Goal: Register for event/course

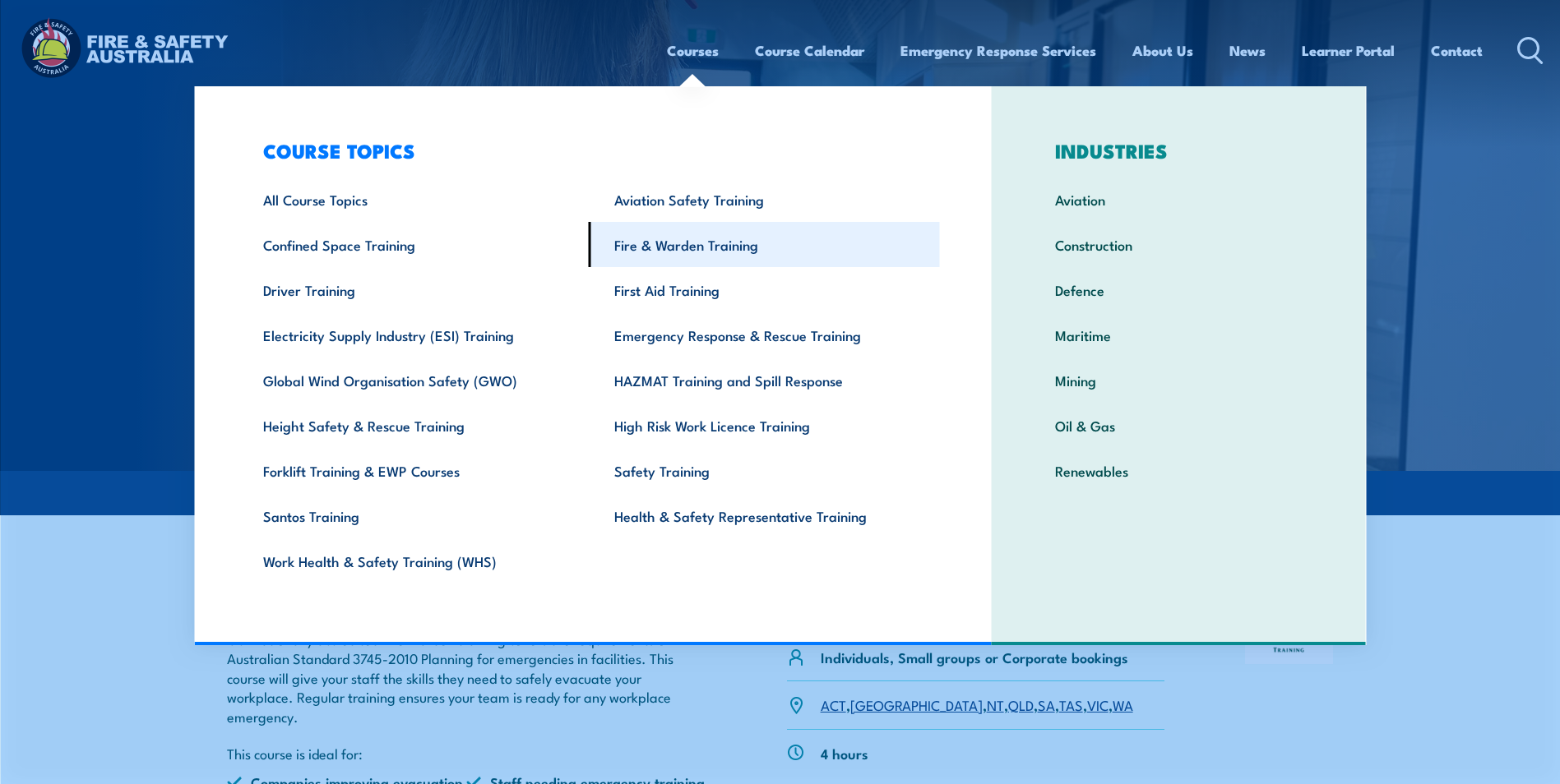
click at [681, 245] on link "Fire & Warden Training" at bounding box center [764, 245] width 352 height 45
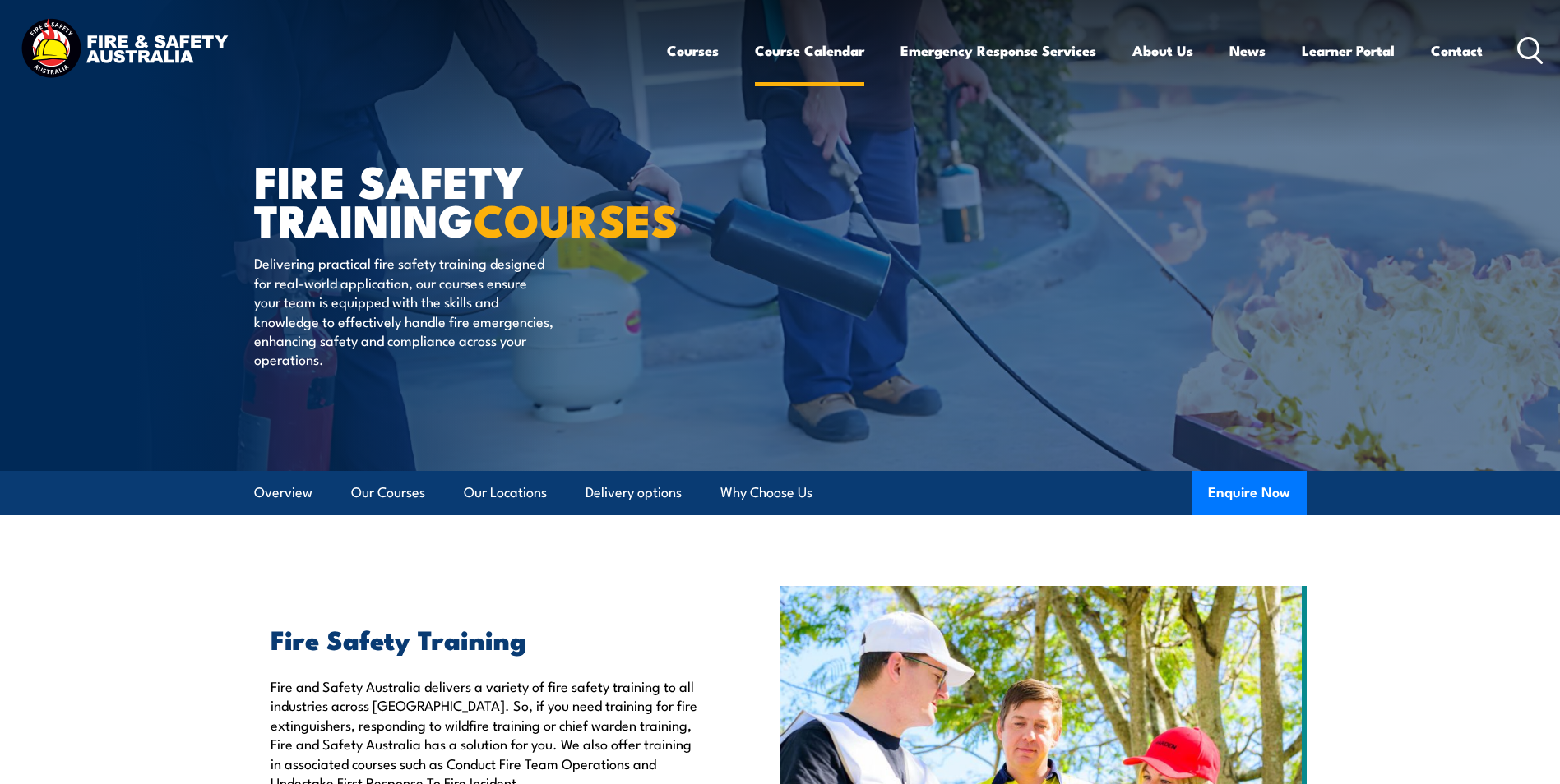
click at [798, 46] on link "Course Calendar" at bounding box center [810, 50] width 110 height 44
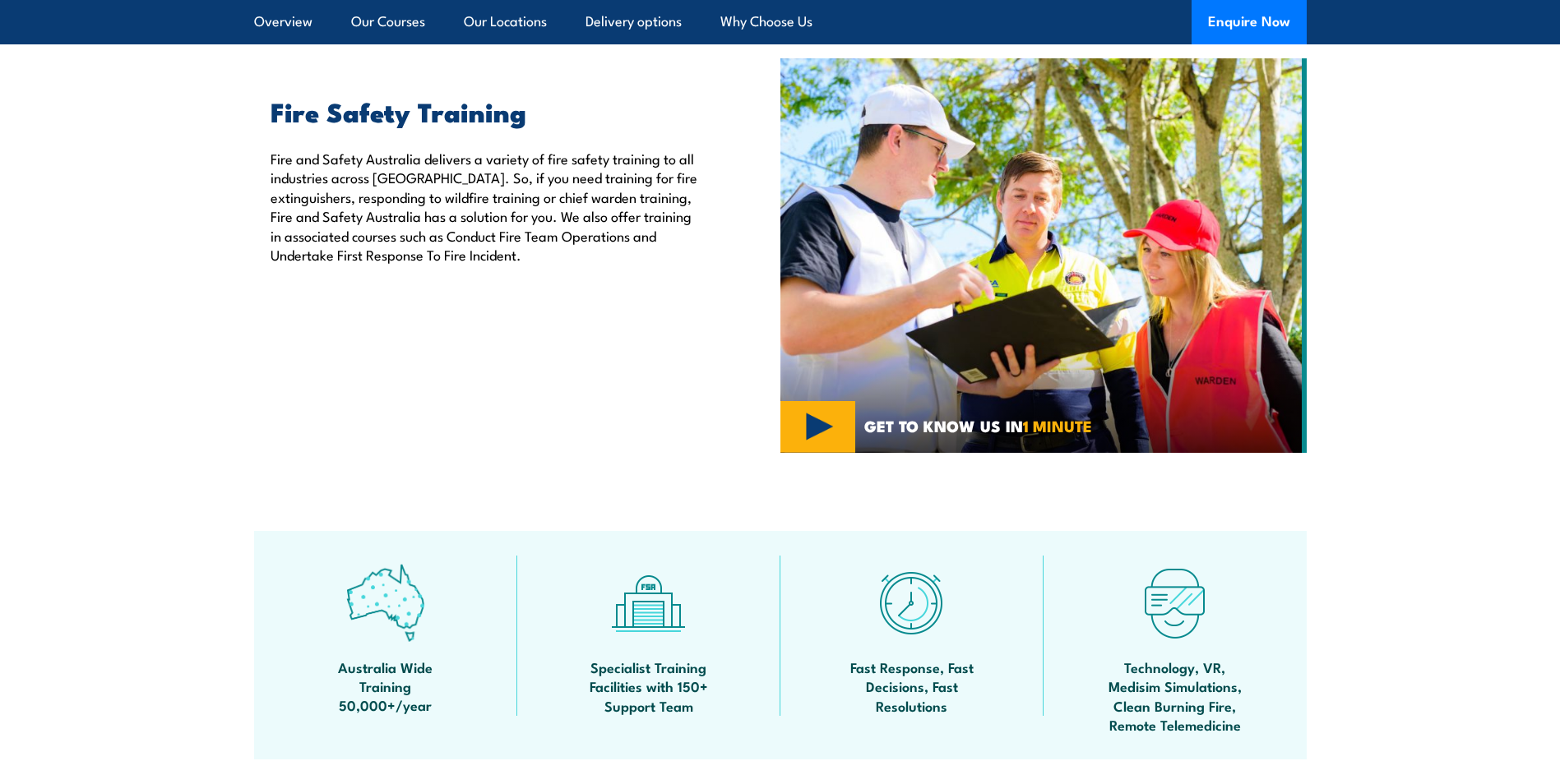
scroll to position [576, 0]
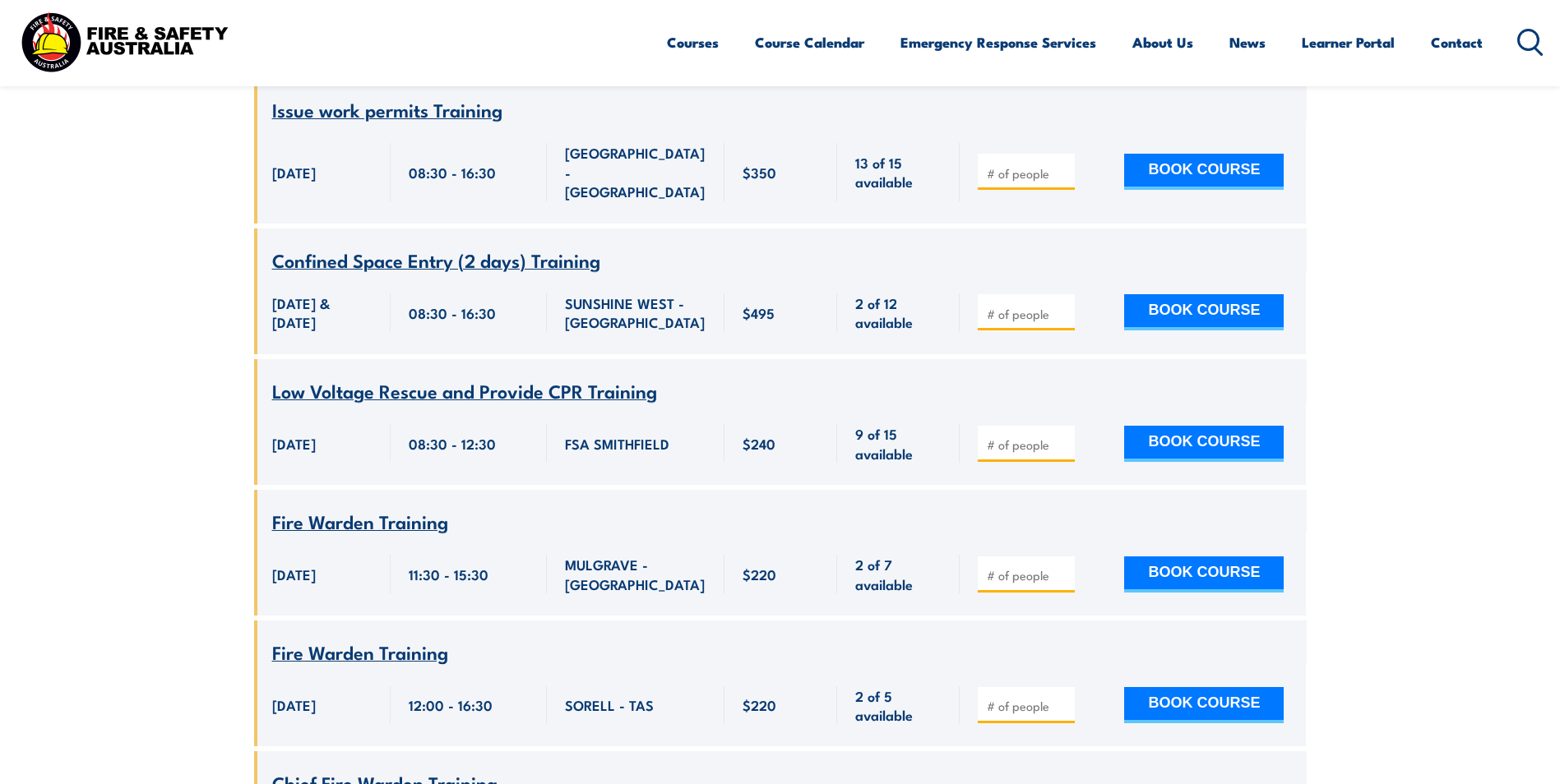
scroll to position [6001, 0]
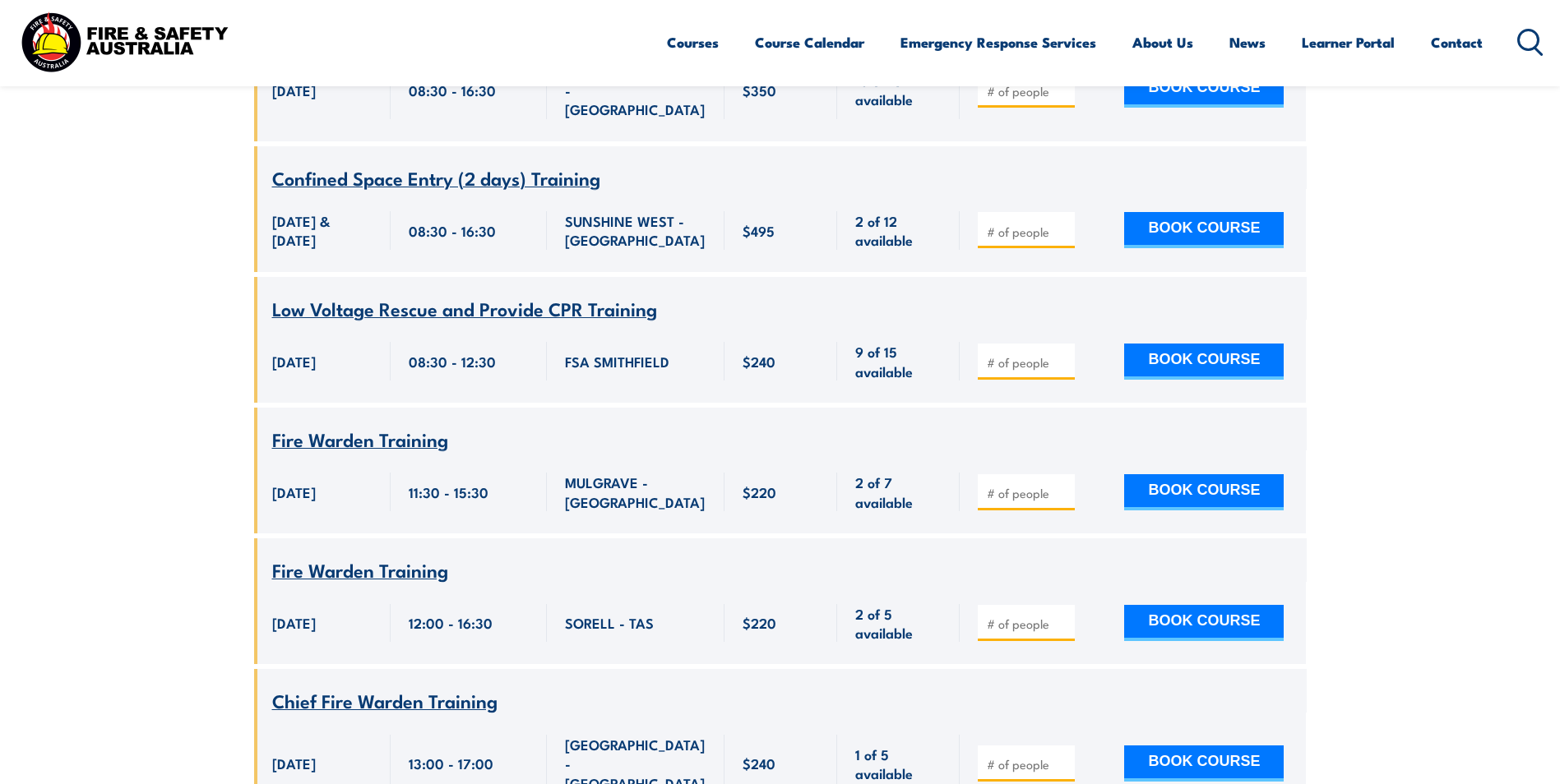
click at [362, 425] on span "Fire Warden Training" at bounding box center [360, 438] width 176 height 28
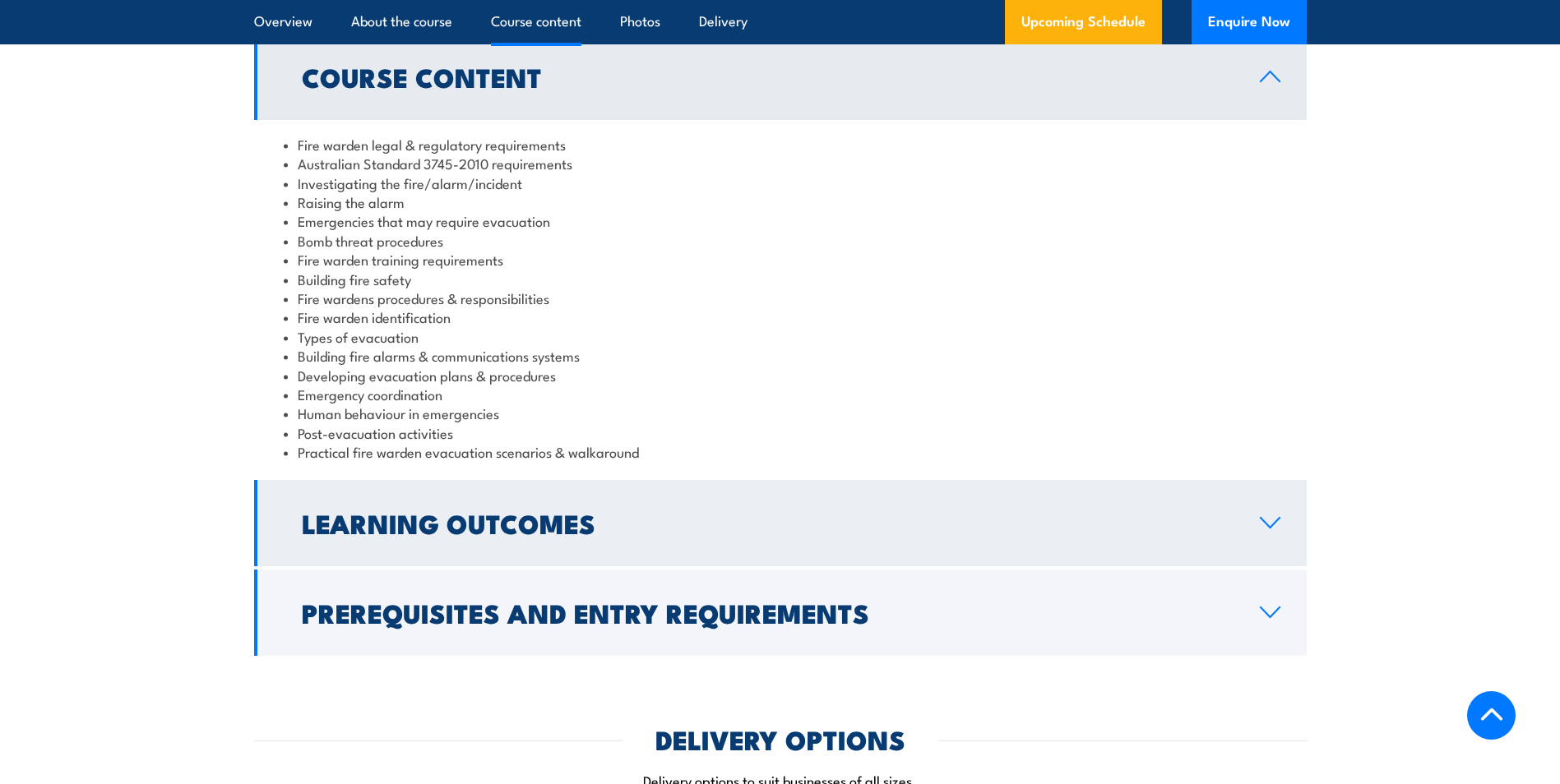
scroll to position [1727, 0]
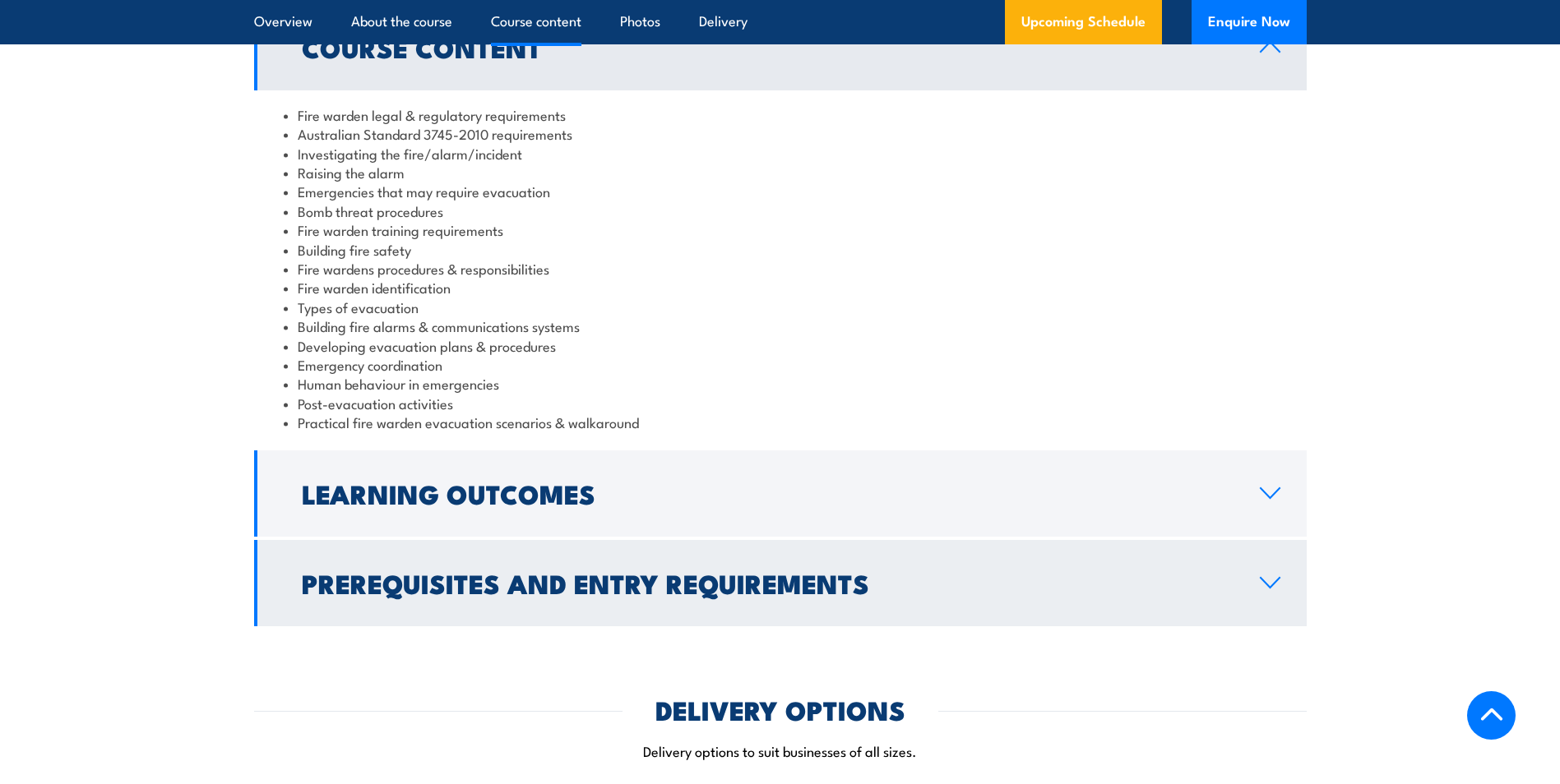
click at [807, 587] on h2 "Prerequisites and Entry Requirements" at bounding box center [768, 583] width 932 height 23
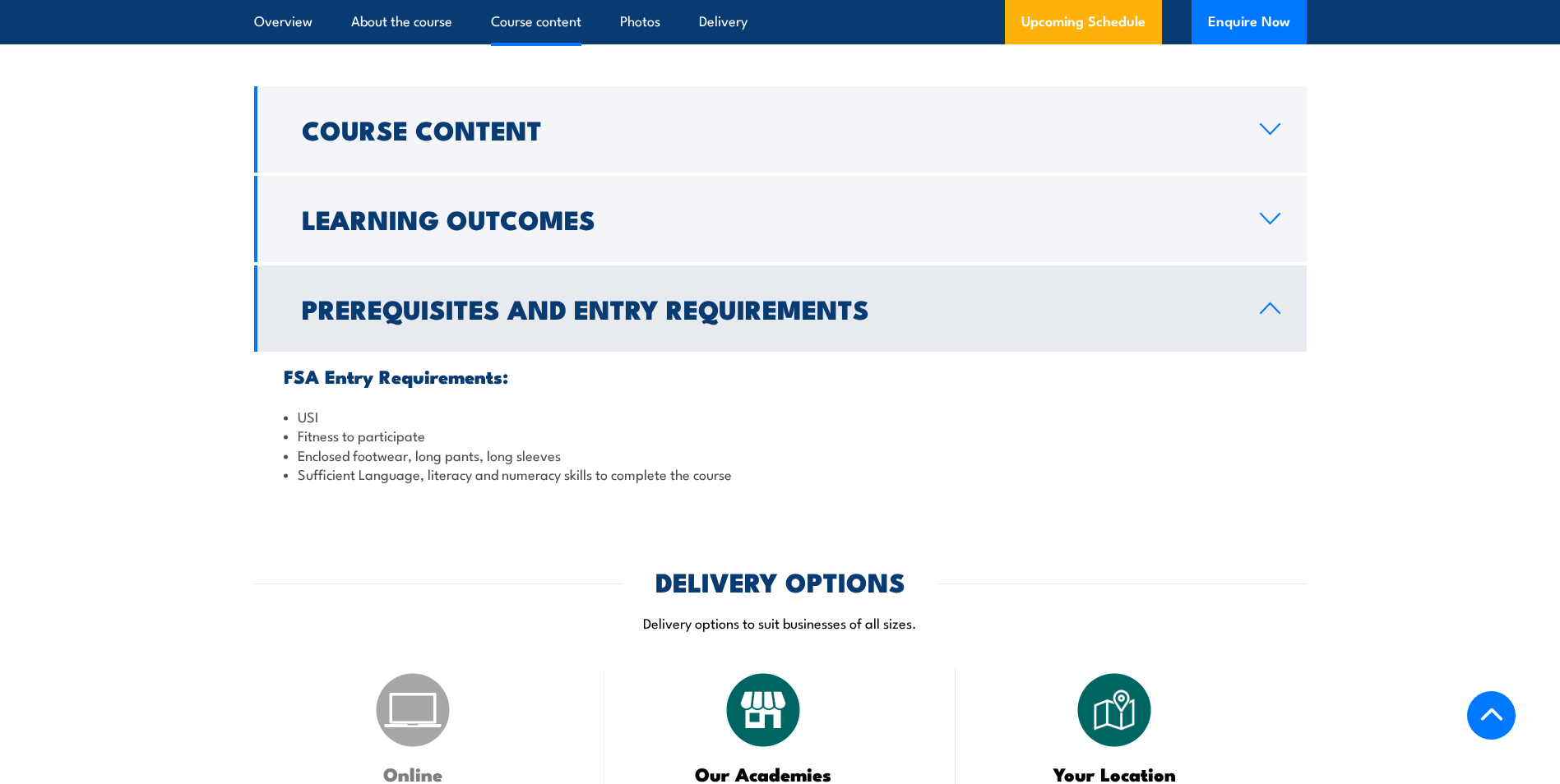
scroll to position [1562, 0]
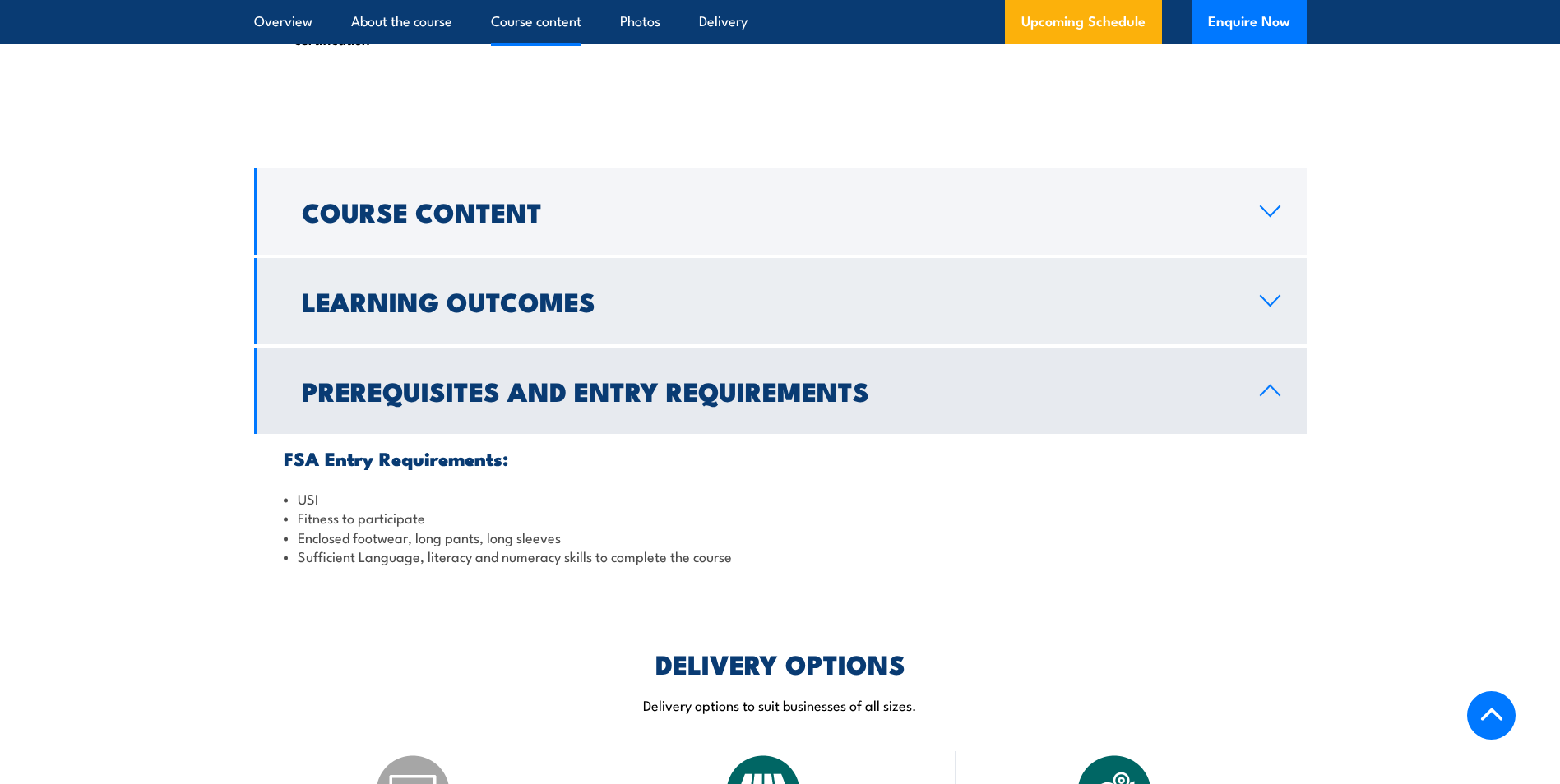
click at [558, 301] on h2 "Learning Outcomes" at bounding box center [768, 301] width 932 height 23
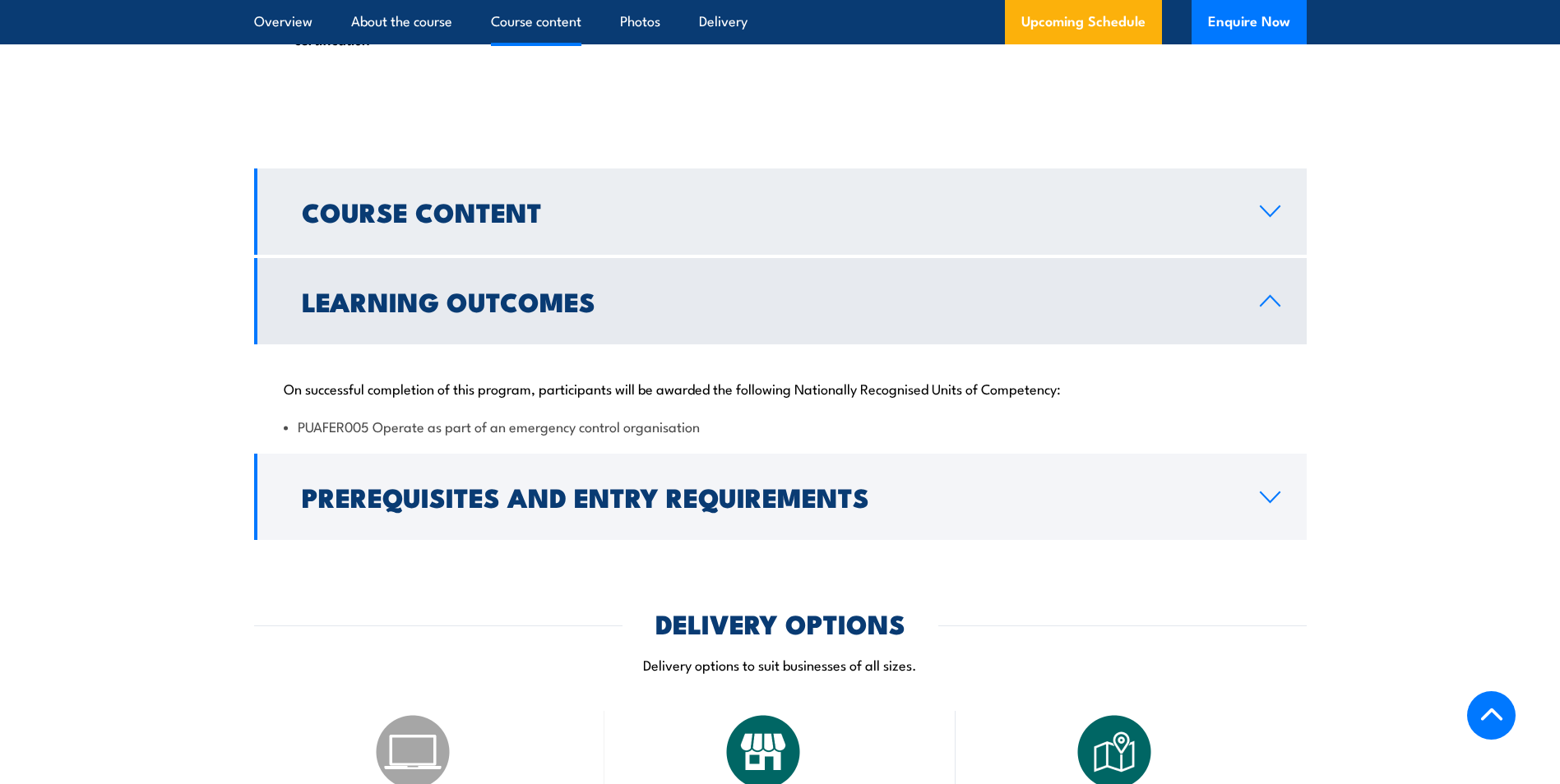
click at [476, 208] on h2 "Course Content" at bounding box center [768, 211] width 932 height 23
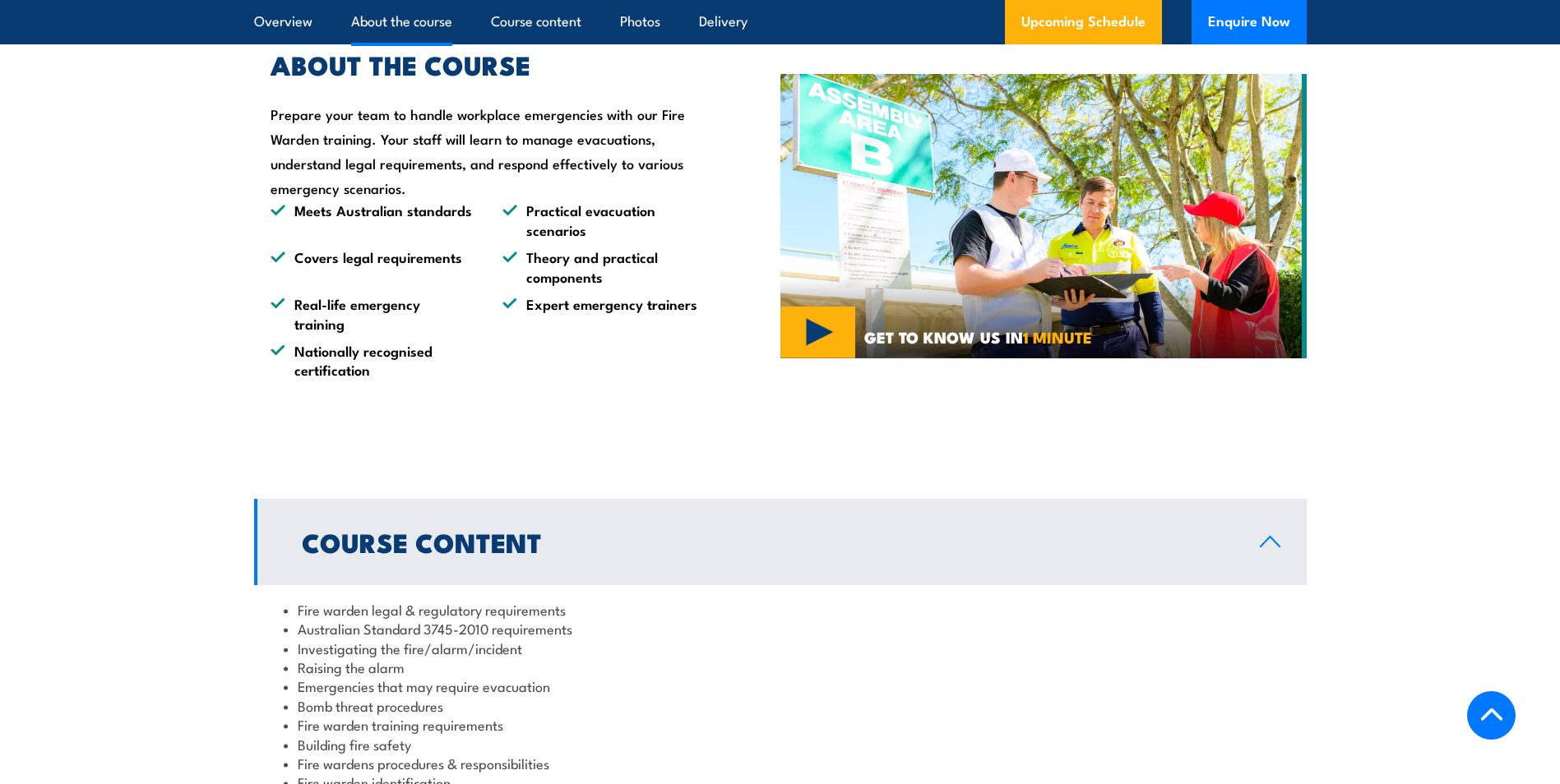
scroll to position [1151, 0]
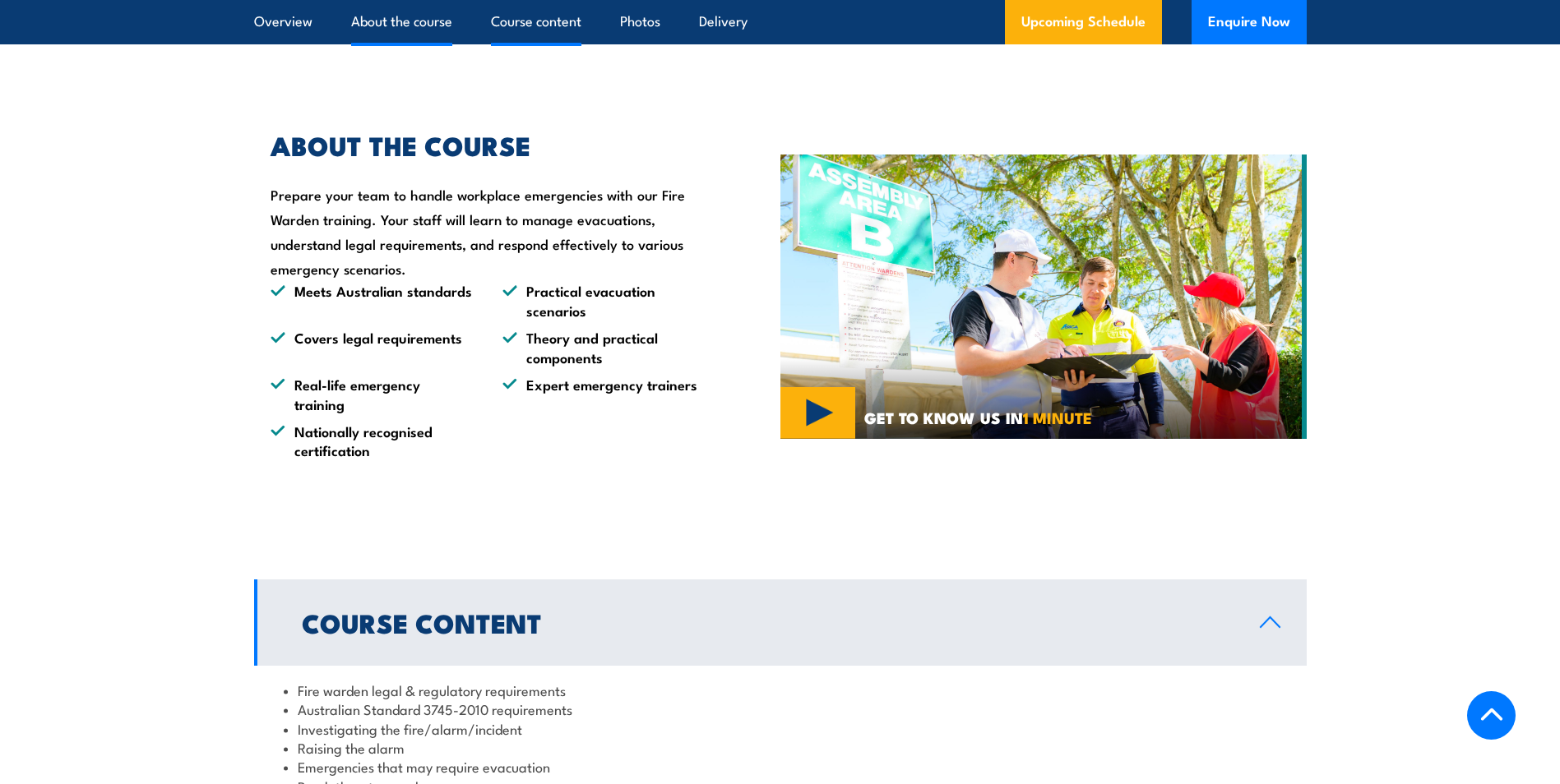
click at [536, 15] on link "Course content" at bounding box center [536, 22] width 90 height 44
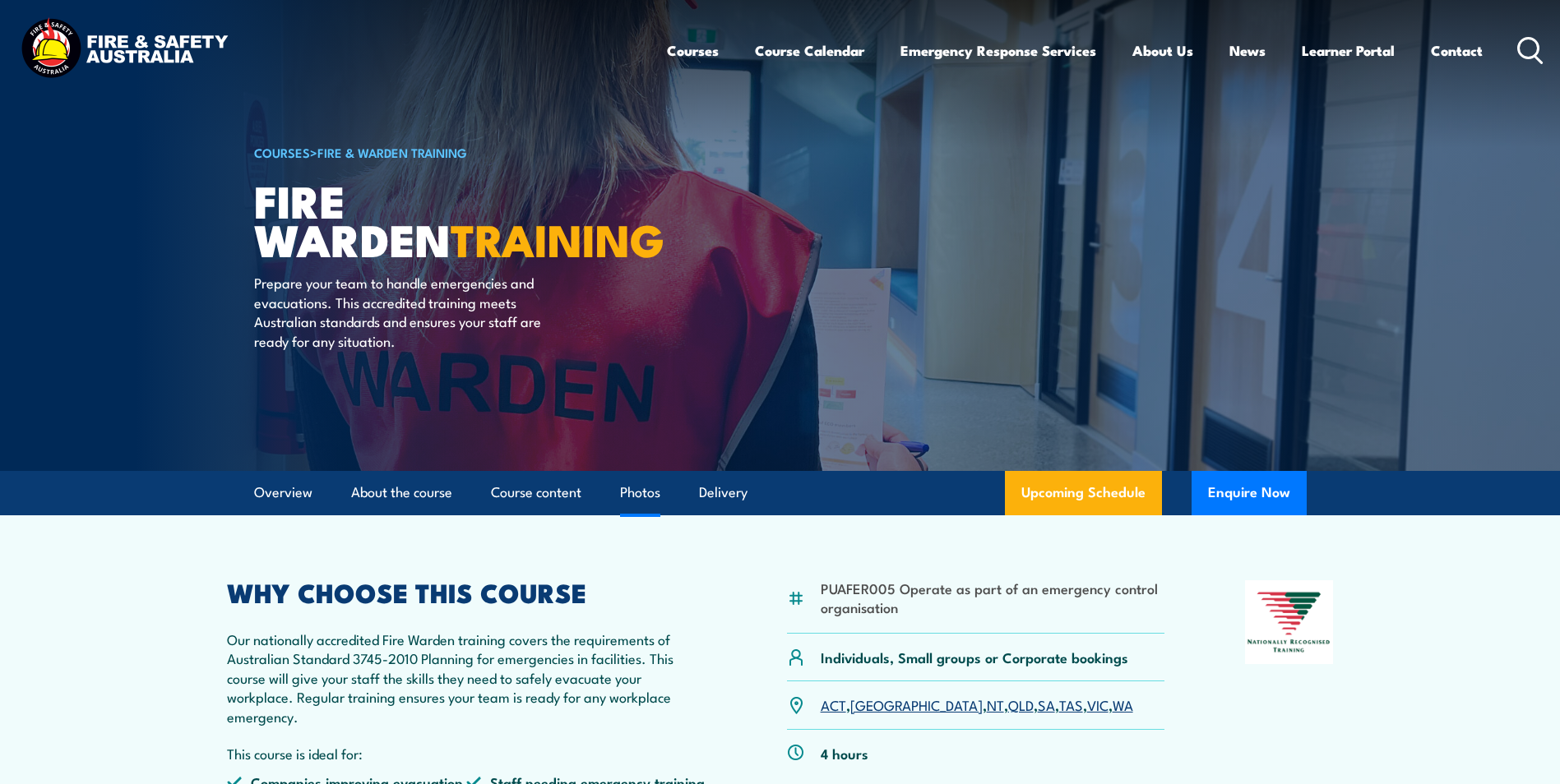
click at [637, 487] on link "Photos" at bounding box center [639, 492] width 40 height 44
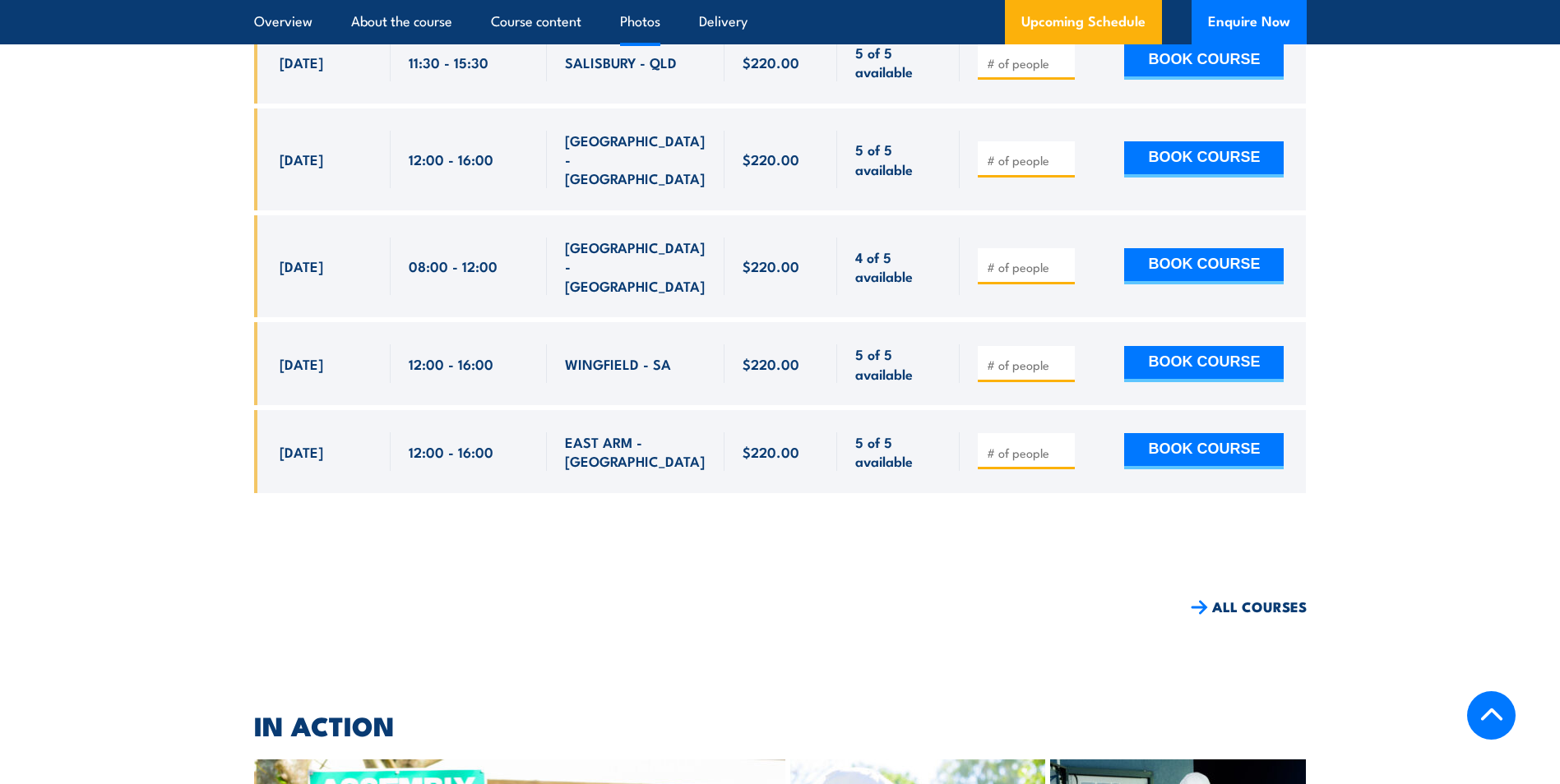
scroll to position [11309, 0]
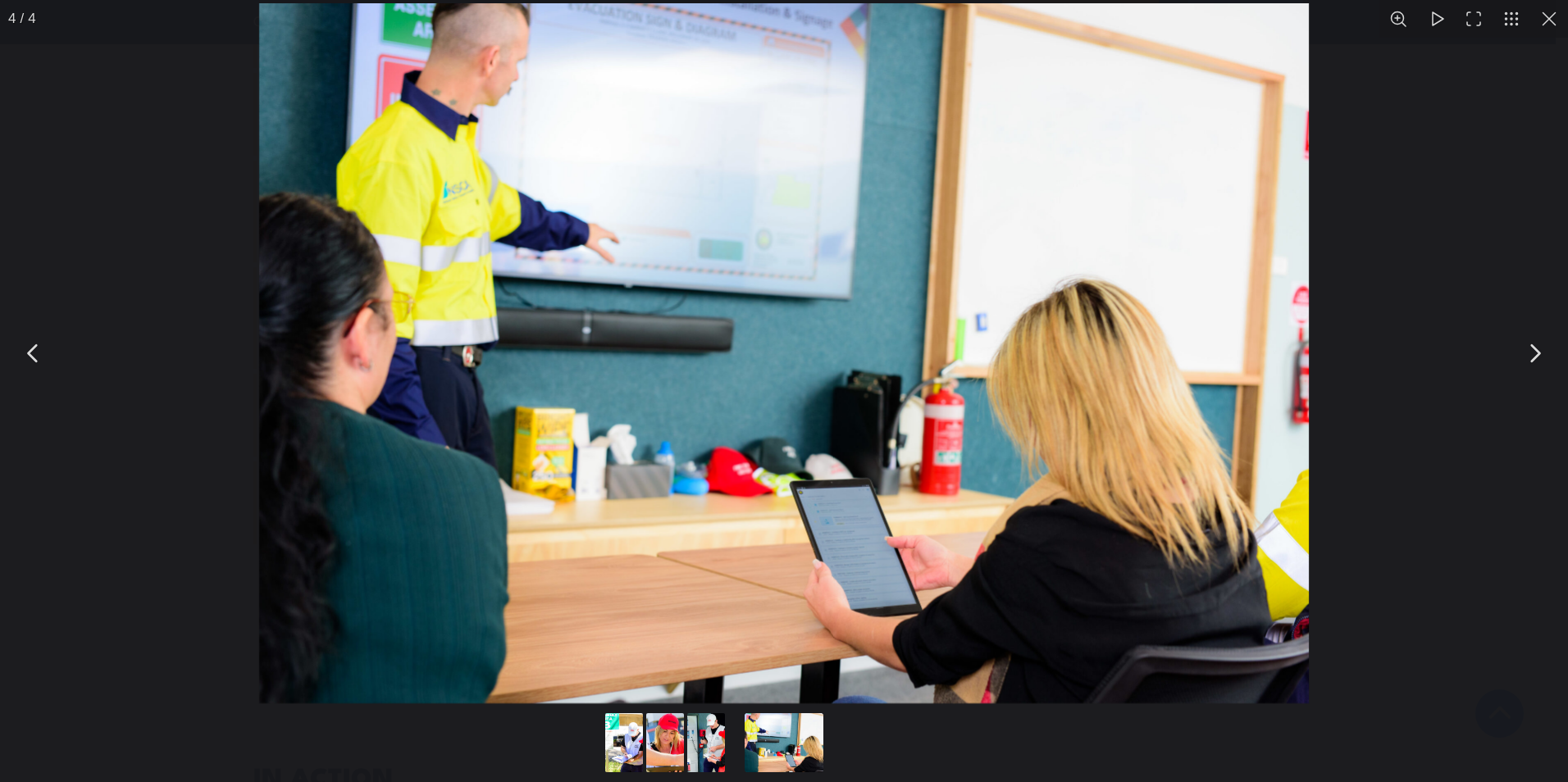
click at [1539, 349] on button "You can close this modal content with the ESC key" at bounding box center [1534, 353] width 41 height 41
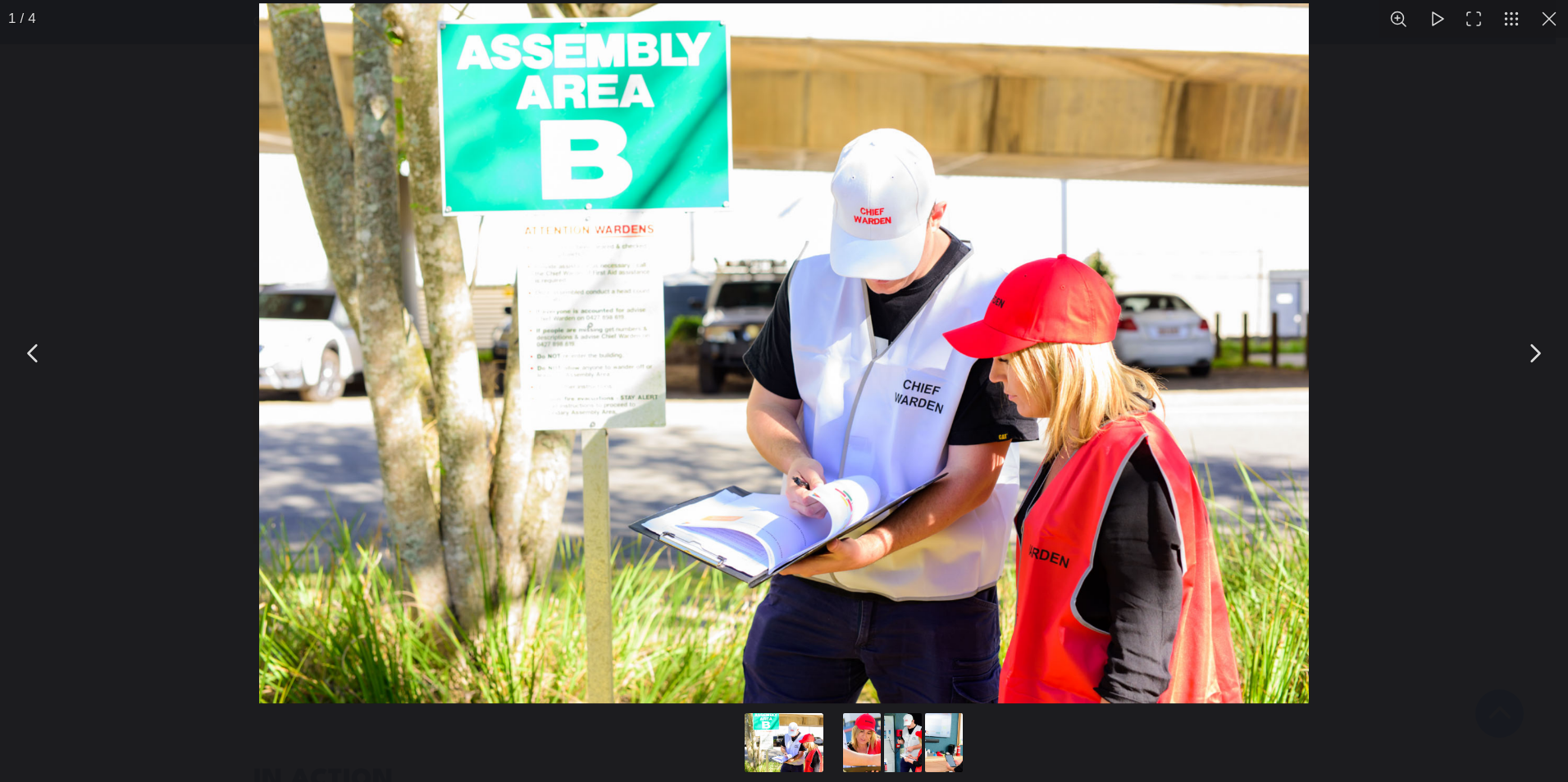
click at [1531, 349] on button "You can close this modal content with the ESC key" at bounding box center [1534, 353] width 41 height 41
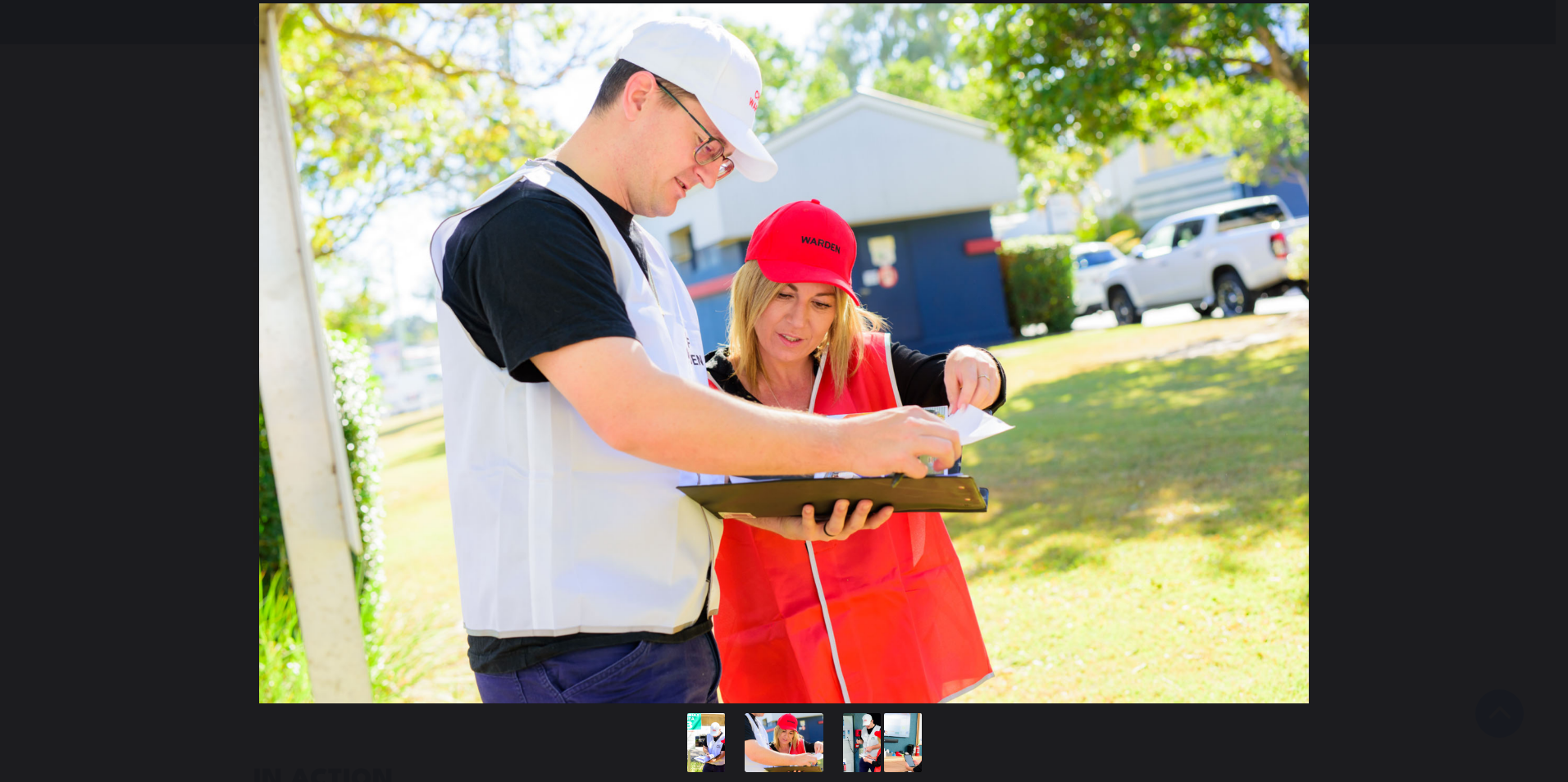
click at [1531, 349] on button "You can close this modal content with the ESC key" at bounding box center [1534, 353] width 41 height 41
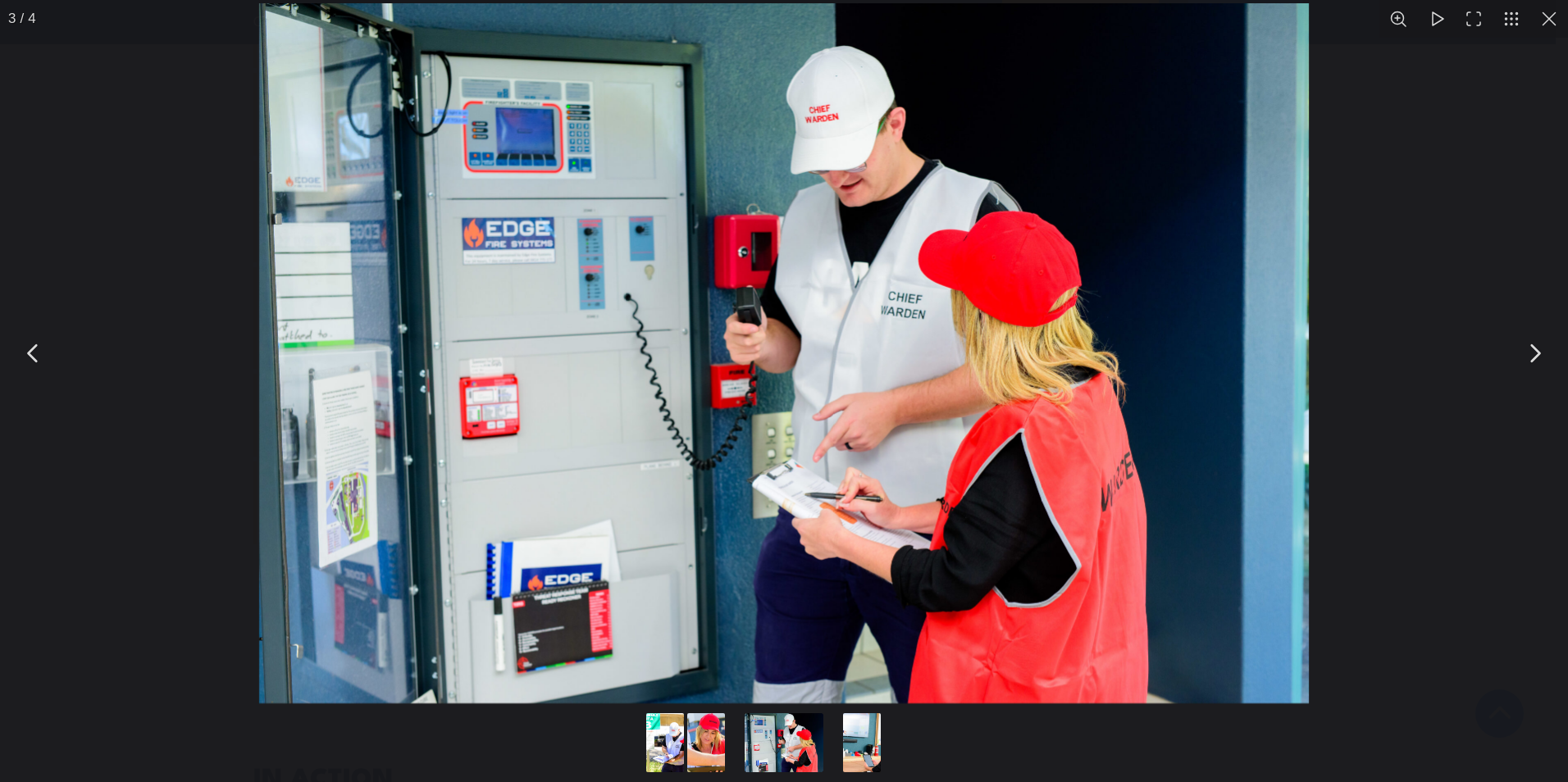
click at [1537, 350] on button "You can close this modal content with the ESC key" at bounding box center [1534, 353] width 41 height 41
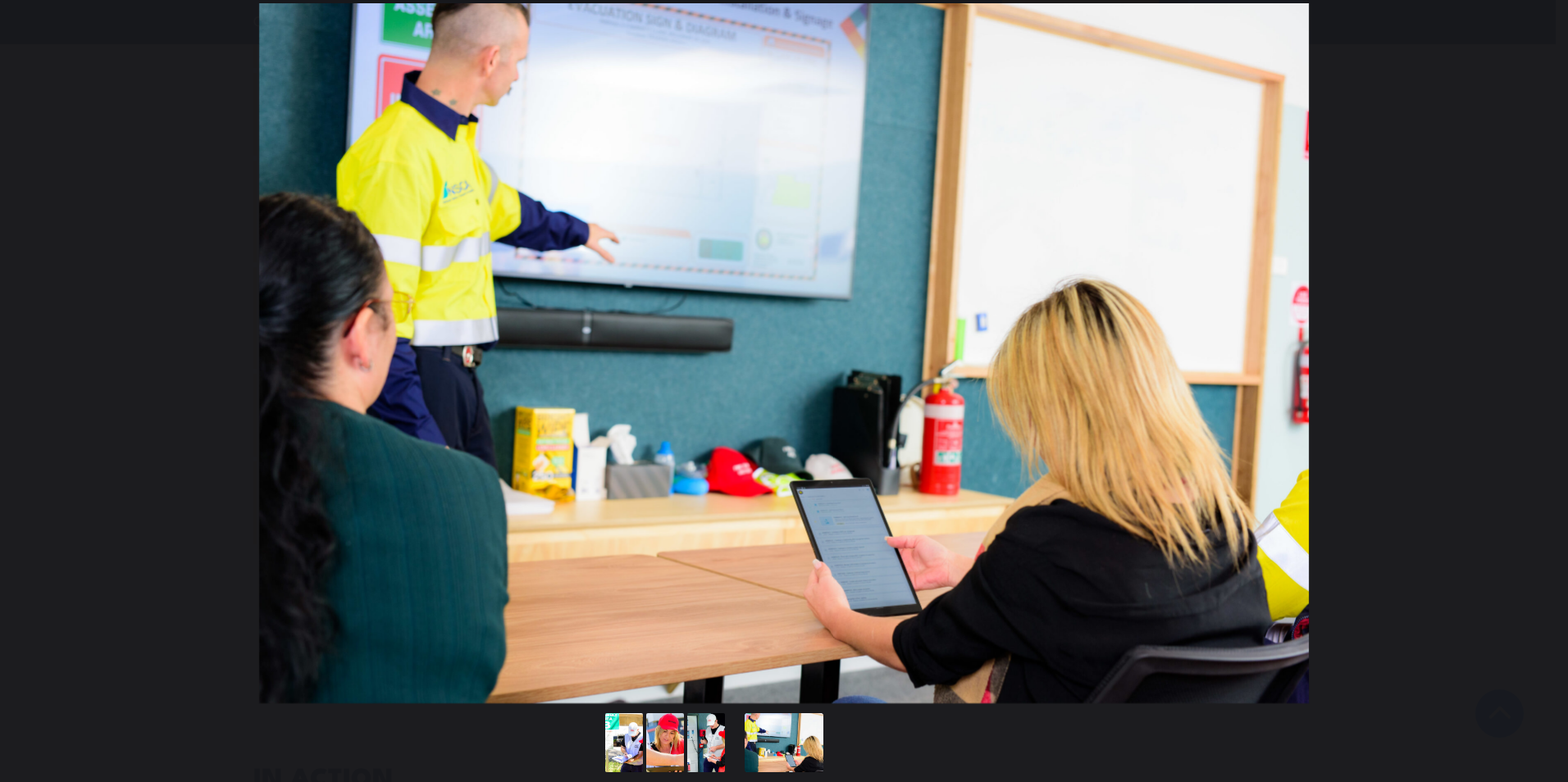
click at [1537, 350] on button "You can close this modal content with the ESC key" at bounding box center [1534, 353] width 41 height 41
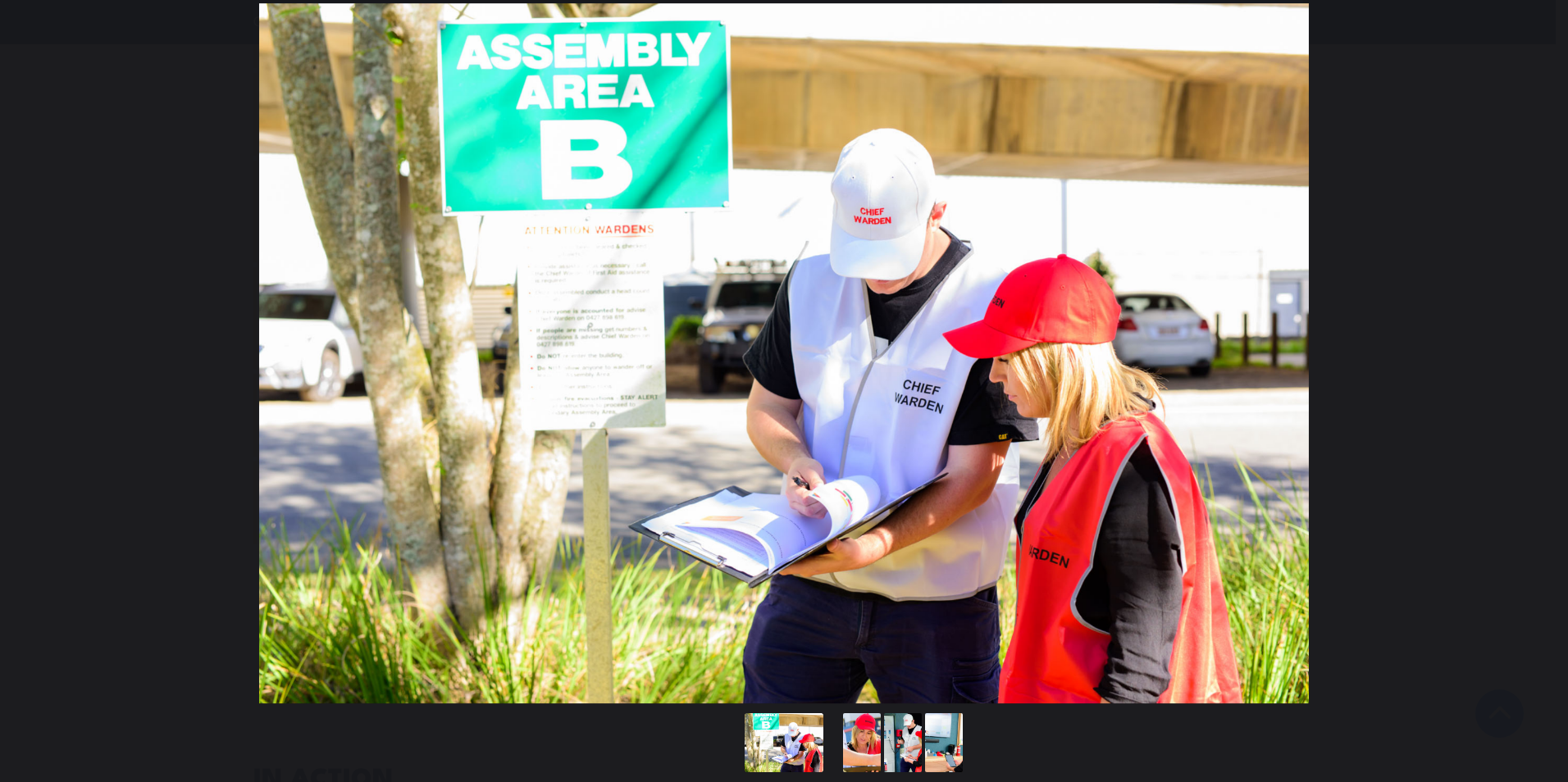
click at [1537, 350] on button "You can close this modal content with the ESC key" at bounding box center [1534, 353] width 41 height 41
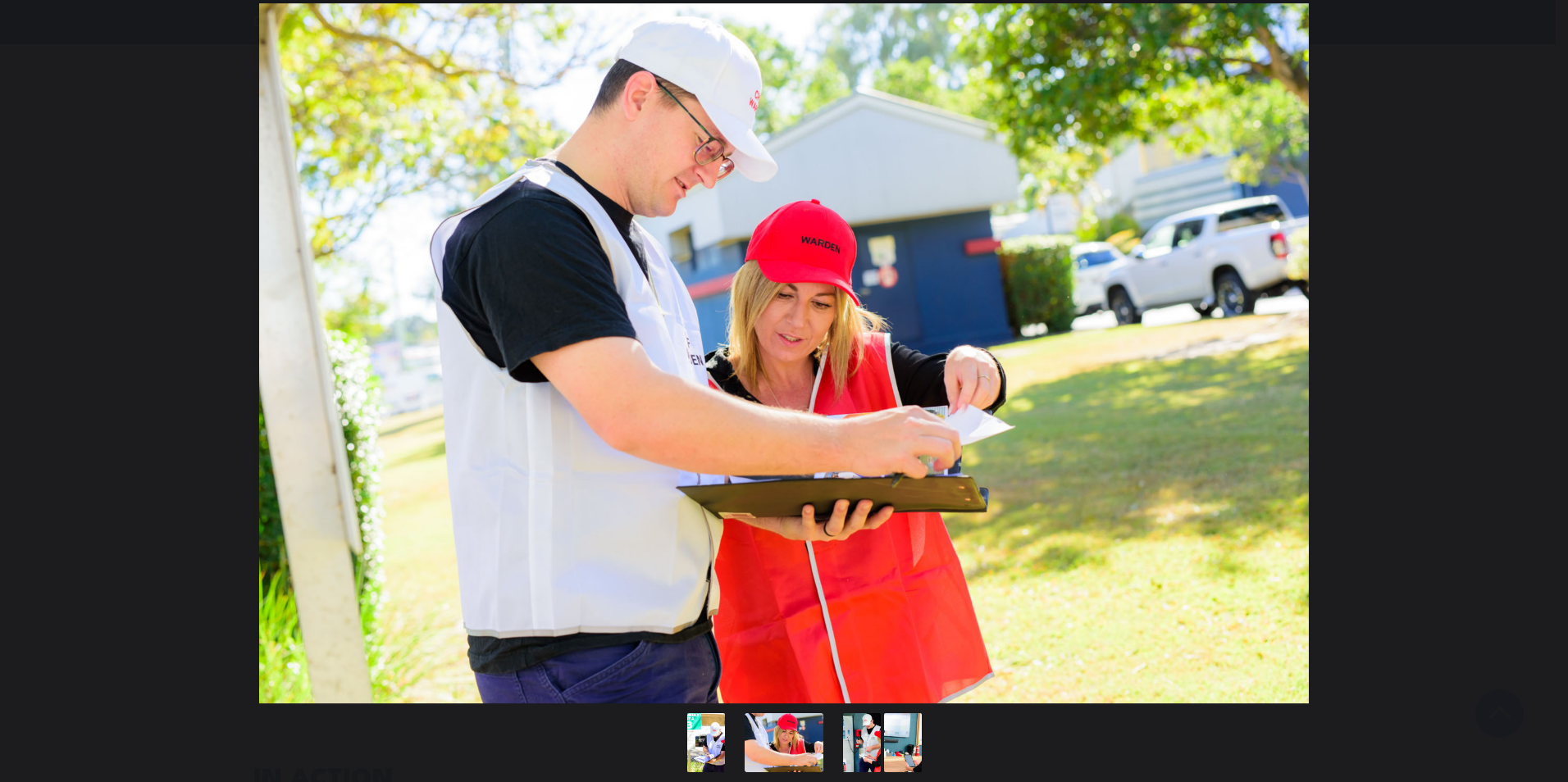
click at [1537, 350] on button "You can close this modal content with the ESC key" at bounding box center [1534, 353] width 41 height 41
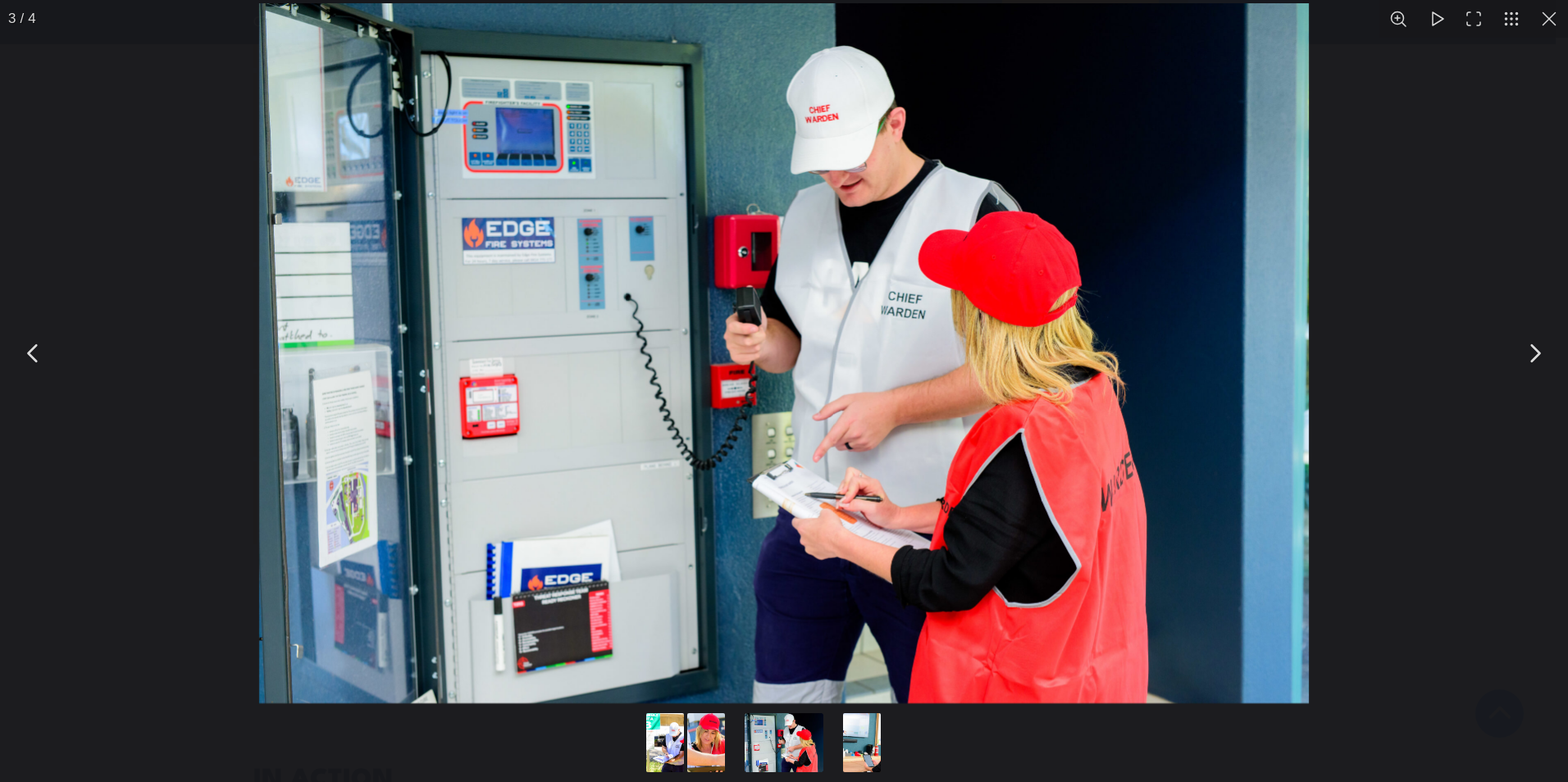
click at [1548, 20] on button "You can close this modal content with the ESC key" at bounding box center [1548, 19] width 38 height 38
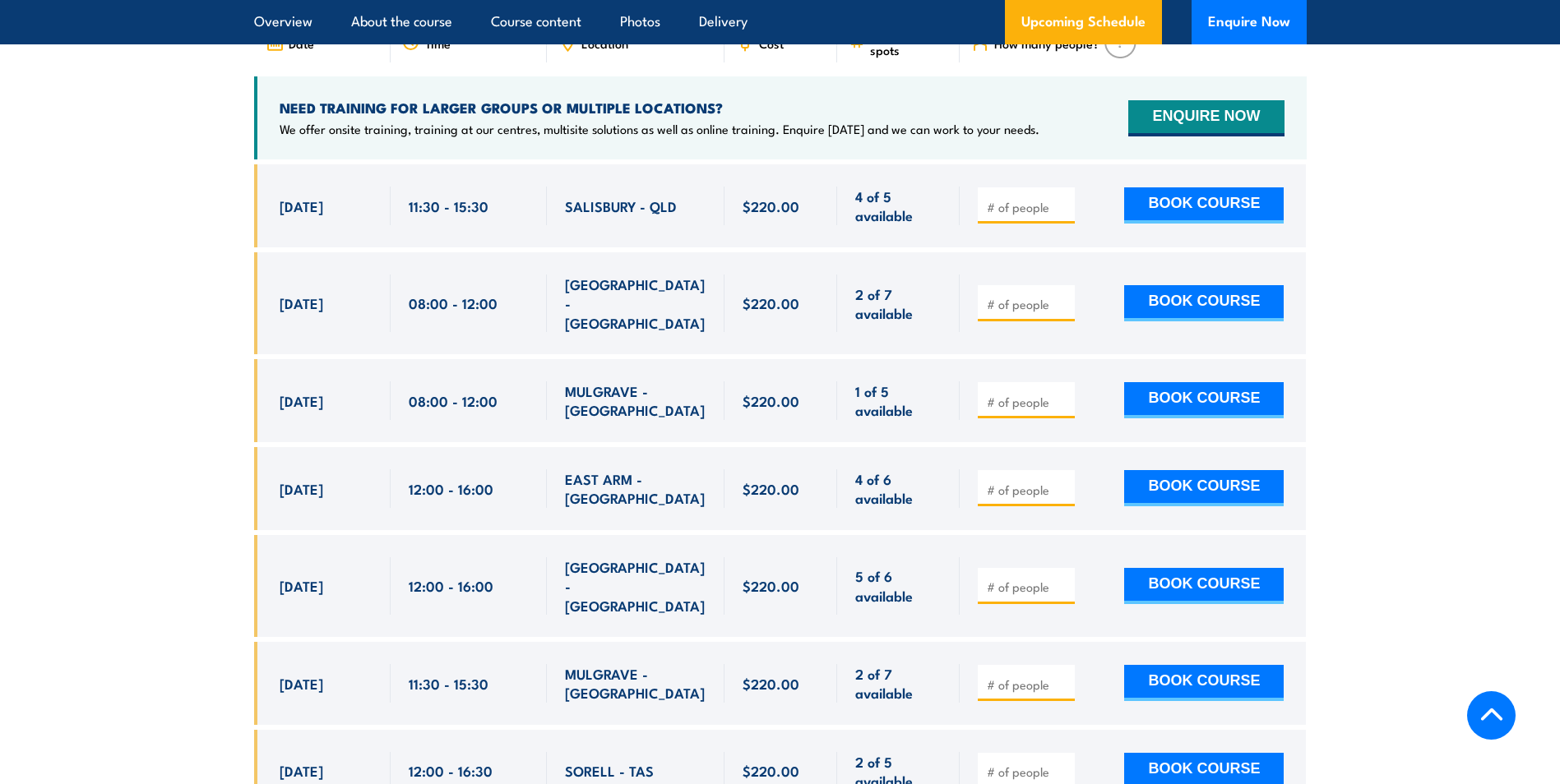
scroll to position [2924, 0]
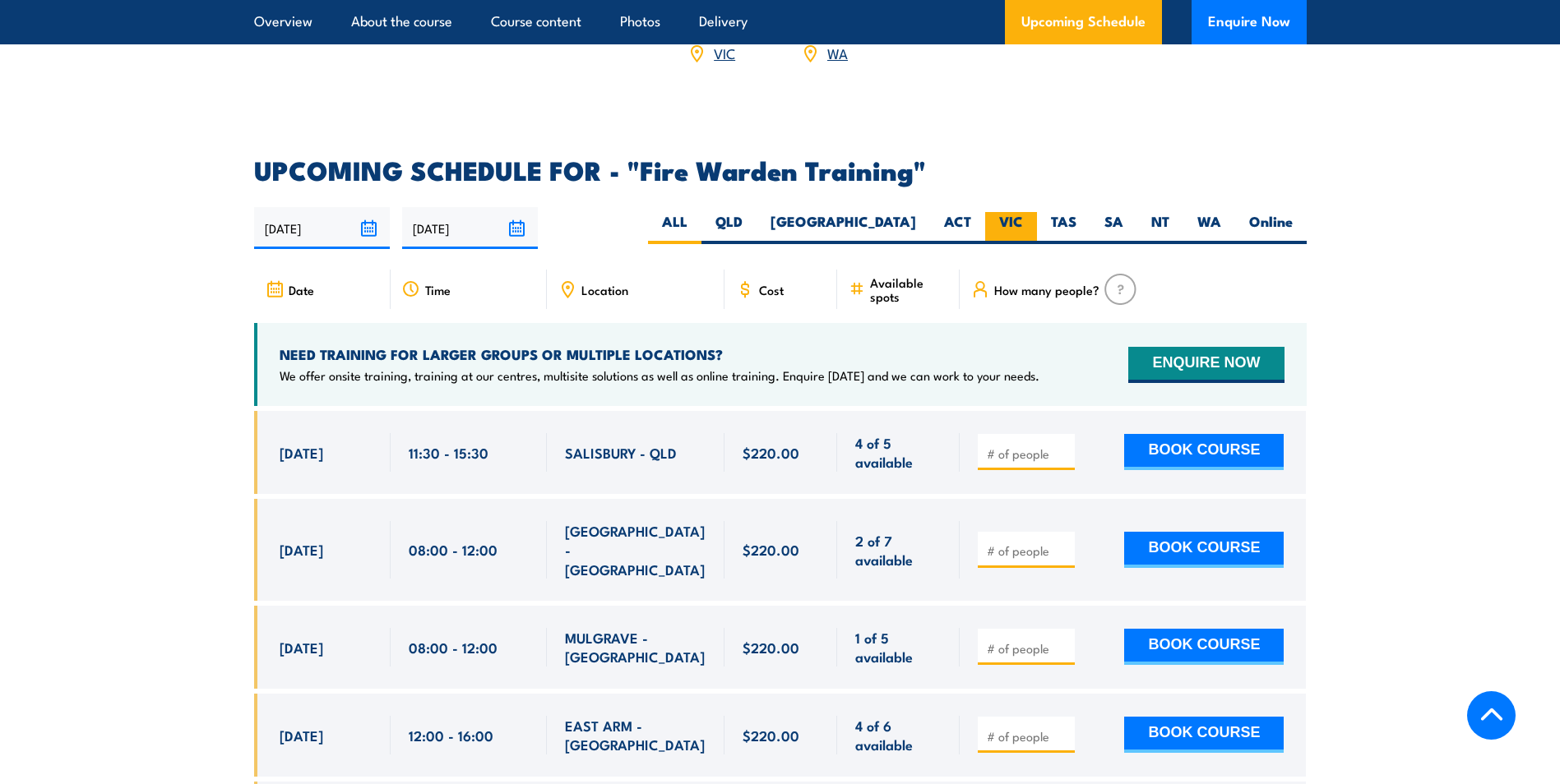
click at [1015, 212] on label "VIC" at bounding box center [1011, 228] width 52 height 32
click at [1023, 212] on input "VIC" at bounding box center [1028, 217] width 11 height 11
radio input "true"
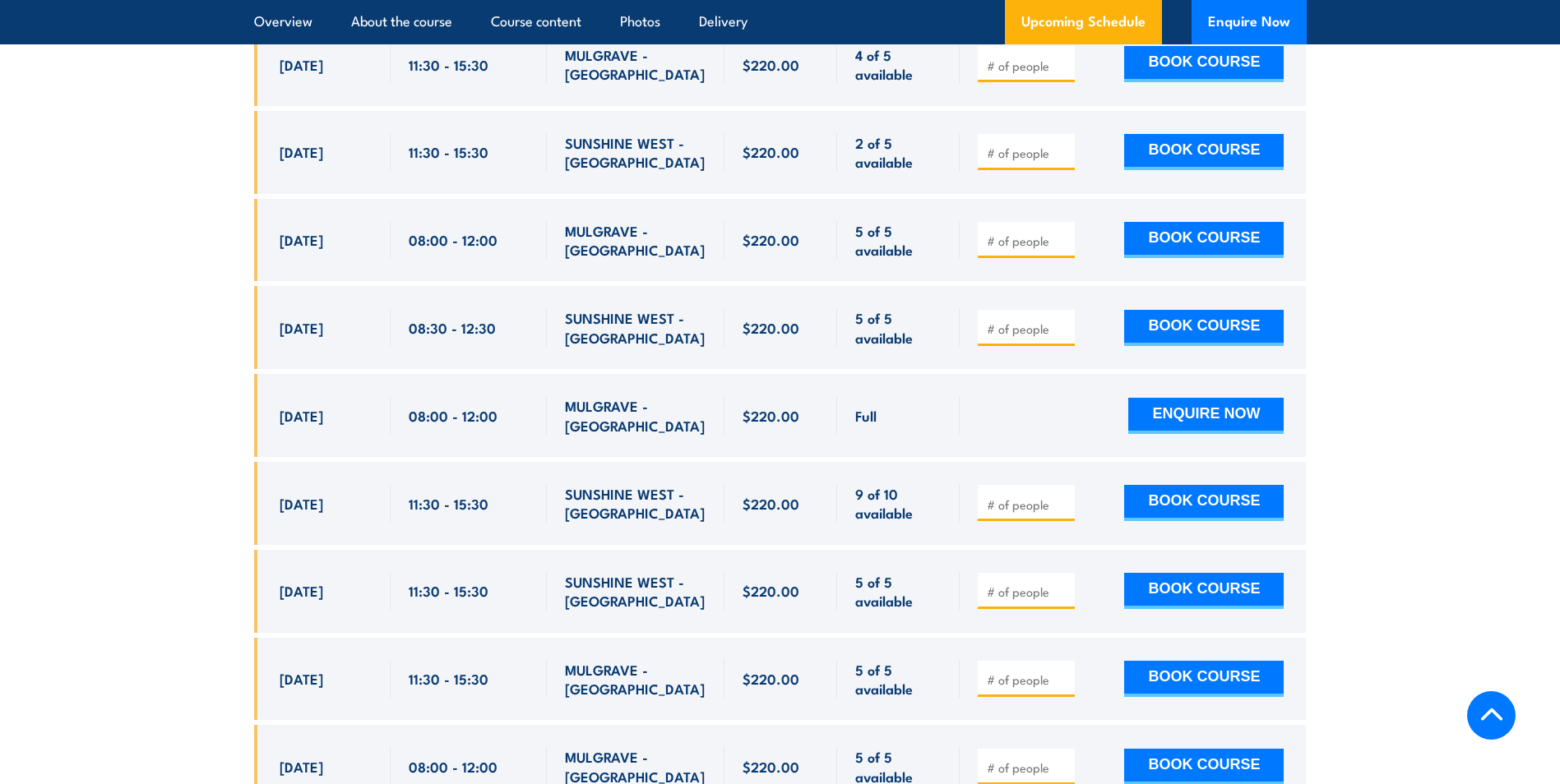
scroll to position [3879, 0]
